Goal: Task Accomplishment & Management: Complete application form

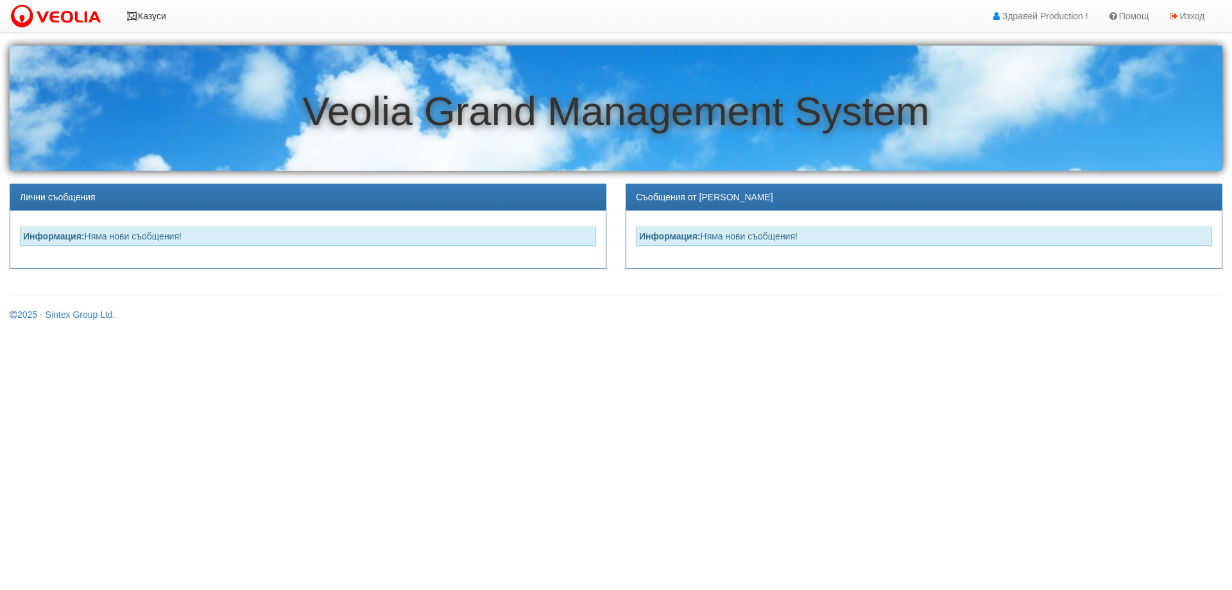
click at [151, 19] on link "Казуси" at bounding box center [146, 16] width 59 height 32
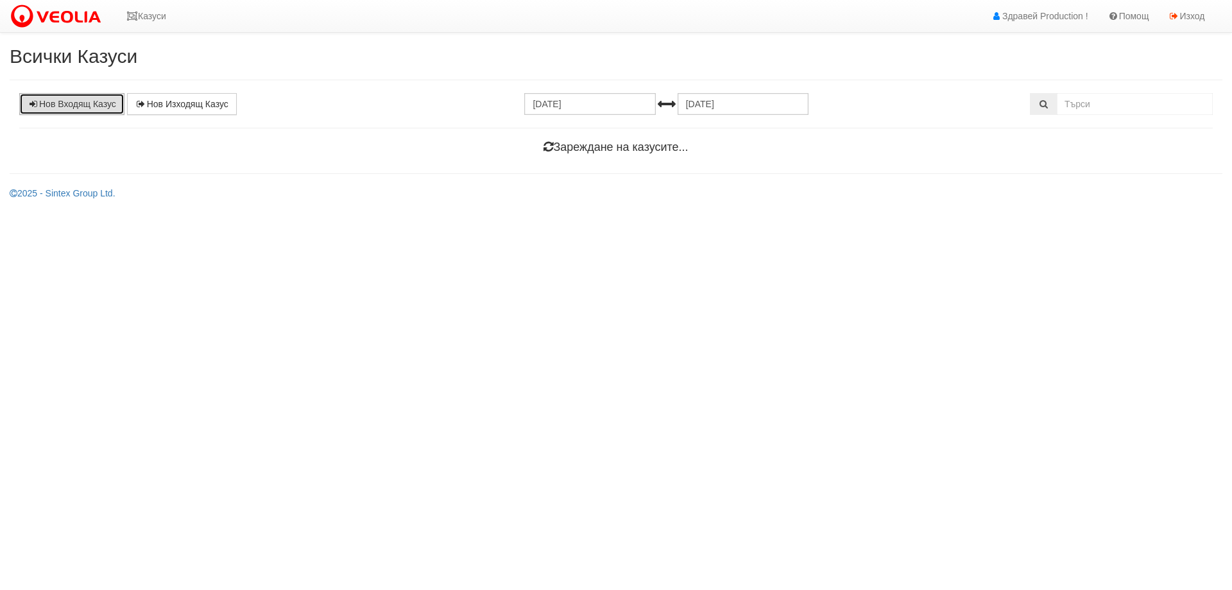
click at [62, 105] on link "Нов Входящ Казус" at bounding box center [71, 104] width 105 height 22
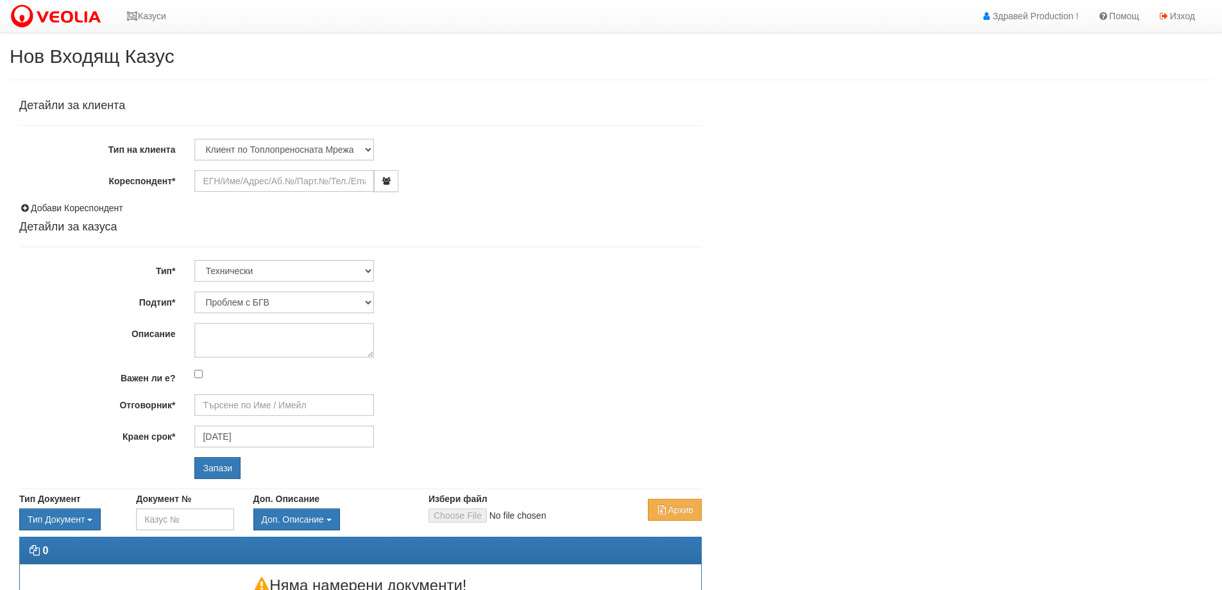
type input "Дончо Дончев - Технически"
click at [214, 184] on input "Кореспондент*" at bounding box center [284, 181] width 180 height 22
click at [227, 179] on input "Кореспондент*" at bounding box center [284, 181] width 180 height 22
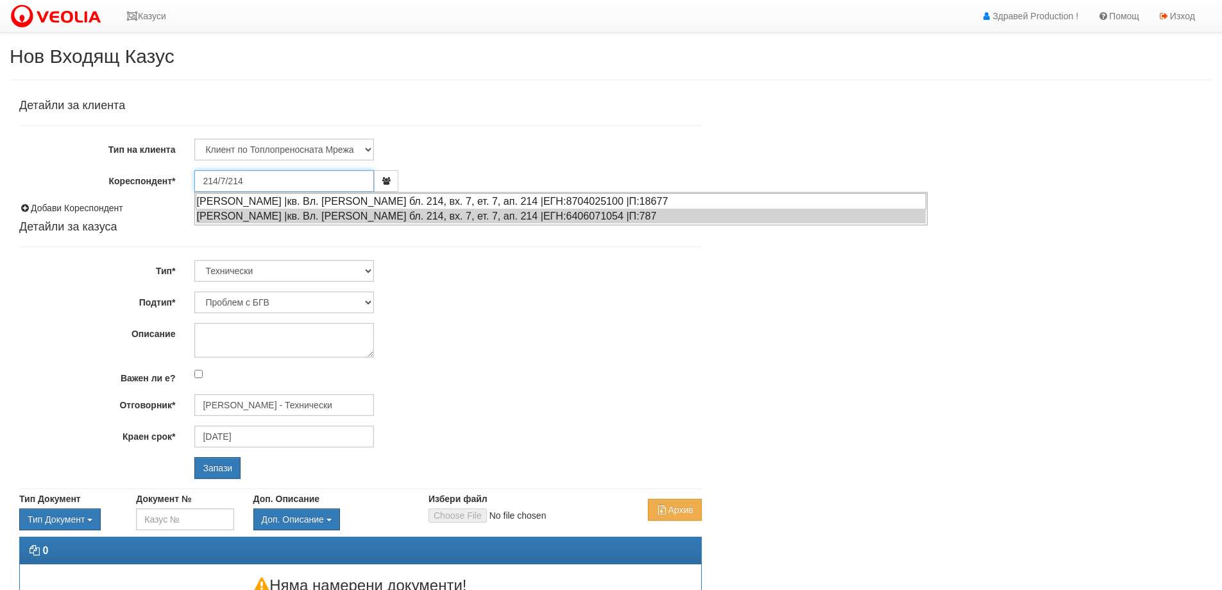
click at [226, 198] on div "ИВАЙЛО АЛЕКСАНДРОВ АТАНАСОВ |кв. Вл. Варненчик бл. 214, вх. 7, ет. 7, ап. 214 |…" at bounding box center [561, 201] width 731 height 16
type input "ИВАЙЛО АЛЕКСАНДРОВ АТАНАСОВ"
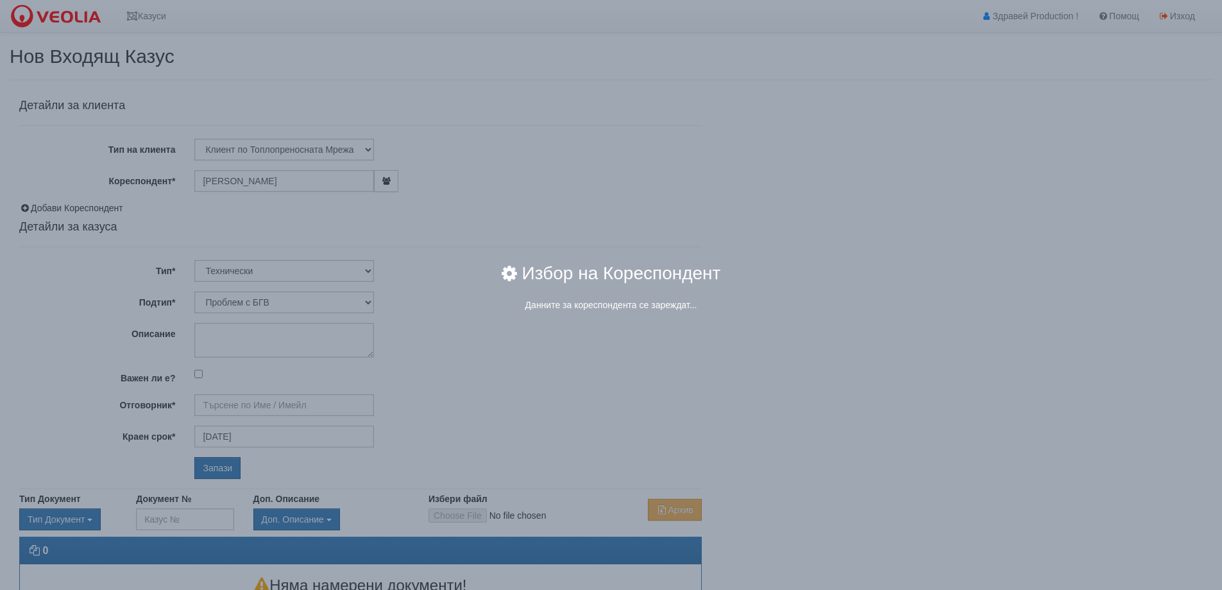
type input "Дончо Дончев - Технически"
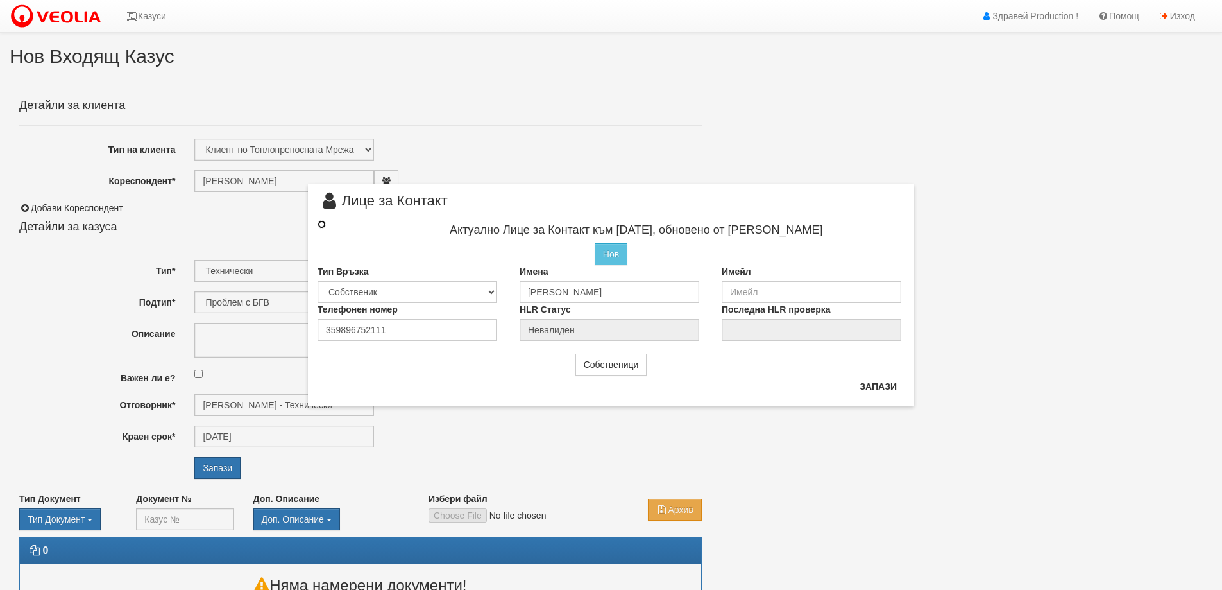
click at [321, 225] on input "radio" at bounding box center [322, 224] width 8 height 8
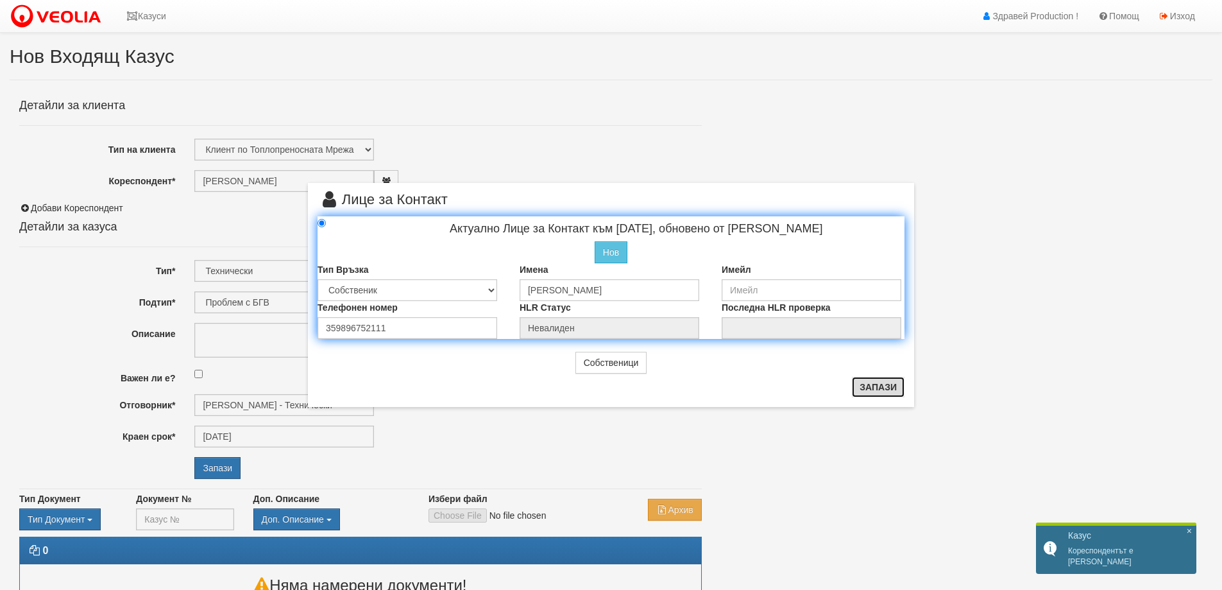
click at [890, 386] on button "Запази" at bounding box center [878, 387] width 53 height 21
radio input "true"
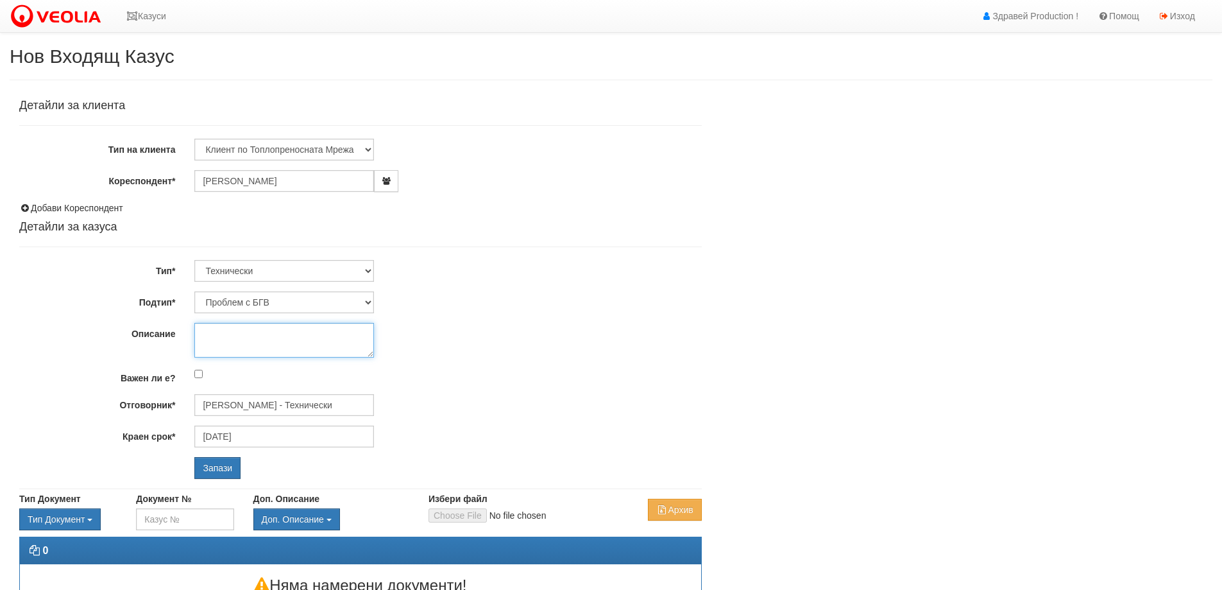
click at [200, 333] on textarea "Описание" at bounding box center [284, 340] width 180 height 35
type textarea "[PERSON_NAME] след спиране на ВиК"
click at [213, 465] on input "Запази" at bounding box center [217, 468] width 46 height 22
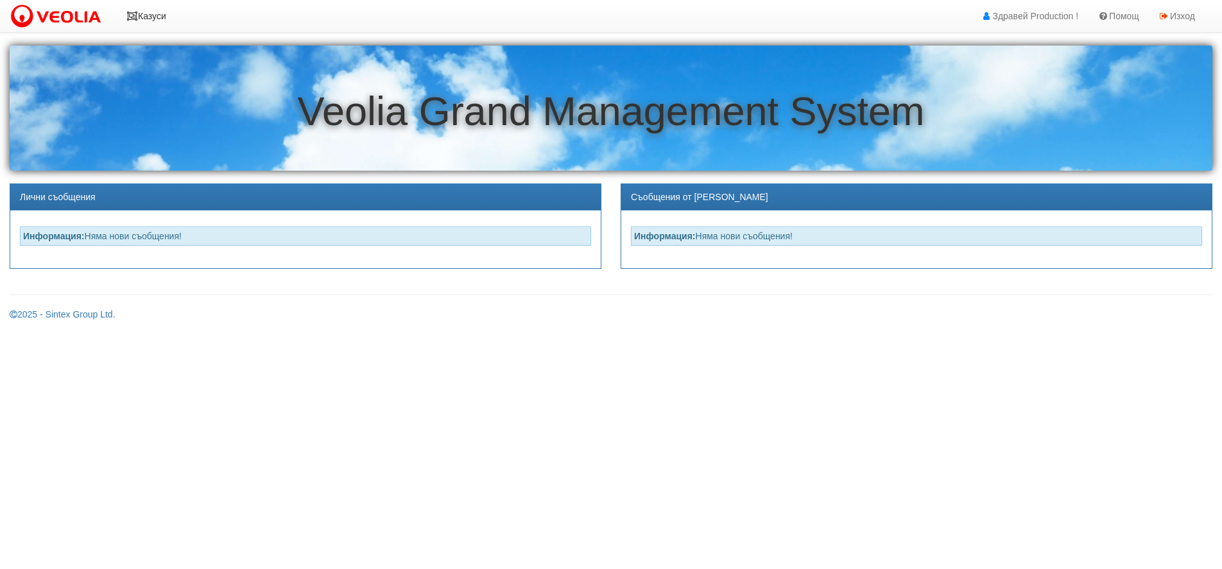
click at [149, 18] on link "Казуси" at bounding box center [146, 16] width 59 height 32
